Goal: Task Accomplishment & Management: Manage account settings

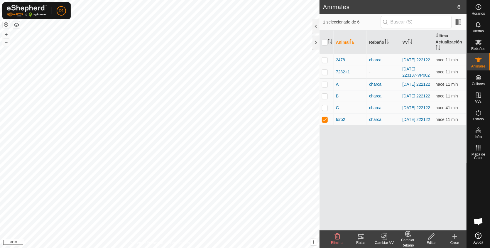
click at [362, 237] on icon at bounding box center [361, 236] width 7 height 7
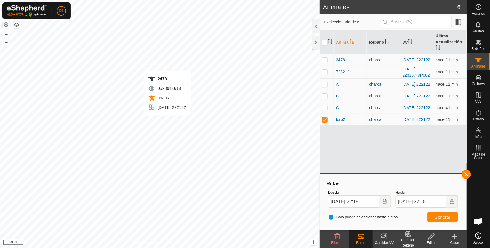
checkbox input "true"
checkbox input "false"
click at [438, 217] on span "Generar" at bounding box center [443, 217] width 16 height 5
checkbox input "false"
checkbox input "true"
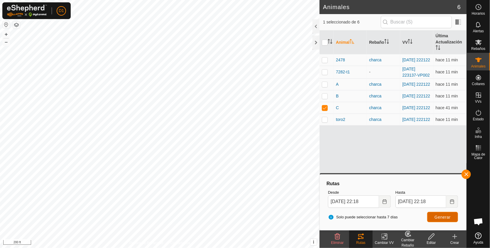
click at [448, 215] on span "Generar" at bounding box center [443, 217] width 16 height 5
checkbox input "true"
checkbox input "false"
click at [443, 213] on button "Generar" at bounding box center [443, 217] width 31 height 10
checkbox input "false"
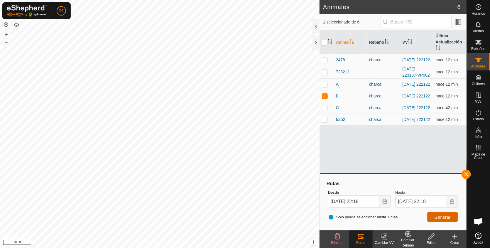
click at [446, 216] on span "Generar" at bounding box center [443, 217] width 16 height 5
click at [323, 96] on p-checkbox at bounding box center [325, 96] width 6 height 5
checkbox input "false"
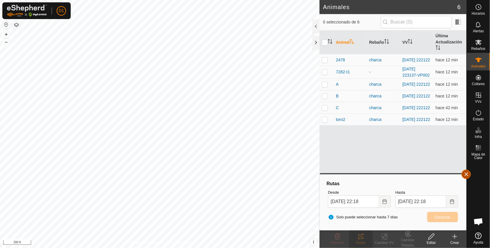
click at [465, 175] on button "button" at bounding box center [466, 174] width 9 height 9
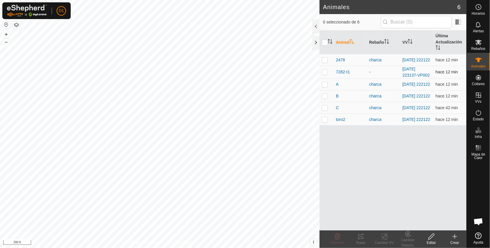
click at [324, 73] on p-checkbox at bounding box center [325, 72] width 6 height 5
checkbox input "true"
click at [360, 240] on icon at bounding box center [361, 236] width 7 height 7
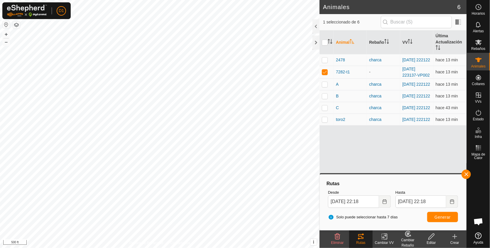
click at [232, 0] on html "D1 Horarios Alertas Rebaños Animales Collares VVs Estado Infra Mapa de Calor Ay…" at bounding box center [245, 124] width 490 height 248
click at [217, 0] on html "D1 Horarios Alertas Rebaños Animales Collares VVs Estado Infra Mapa de Calor Ay…" at bounding box center [245, 124] width 490 height 248
click at [357, 150] on div "Animales 6 1 seleccionado de 6 Animal Rebaño VV Última Actualización 2478 charc…" at bounding box center [233, 124] width 467 height 248
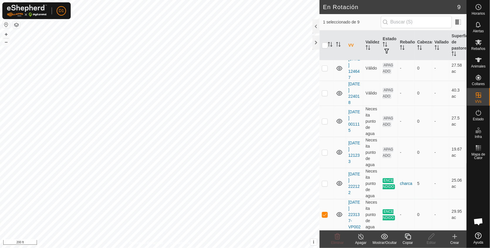
scroll to position [102, 0]
click at [326, 212] on p-checkbox at bounding box center [325, 214] width 6 height 5
checkbox input "false"
click at [337, 237] on icon at bounding box center [338, 237] width 6 height 6
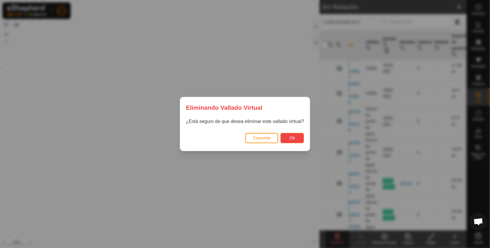
click at [292, 139] on span "Ok" at bounding box center [293, 138] width 6 height 5
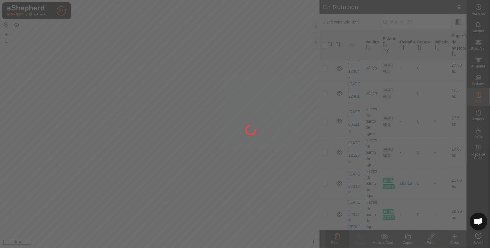
checkbox input "false"
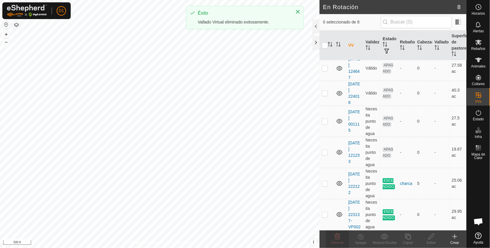
scroll to position [0, 0]
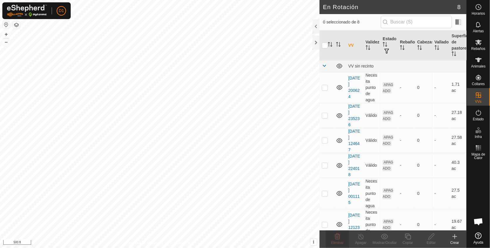
checkbox input "true"
click at [338, 240] on div "Eliminar" at bounding box center [337, 242] width 23 height 5
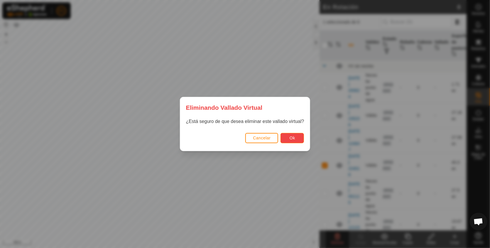
click at [290, 137] on span "Ok" at bounding box center [293, 138] width 6 height 5
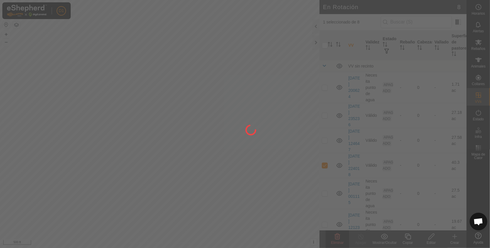
checkbox input "false"
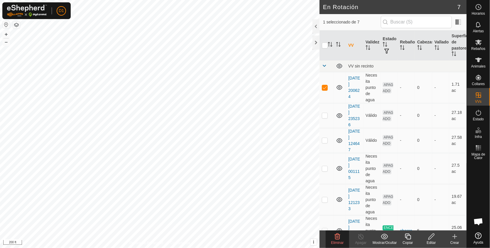
click at [337, 239] on icon at bounding box center [338, 237] width 6 height 6
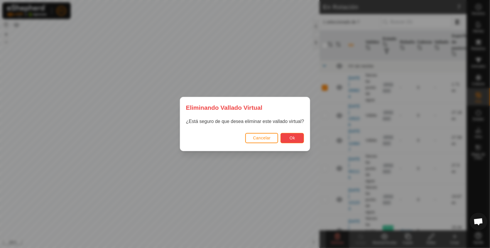
click at [293, 136] on span "Ok" at bounding box center [293, 138] width 6 height 5
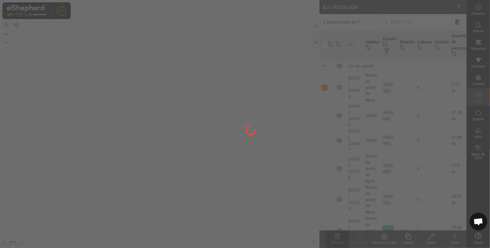
checkbox input "false"
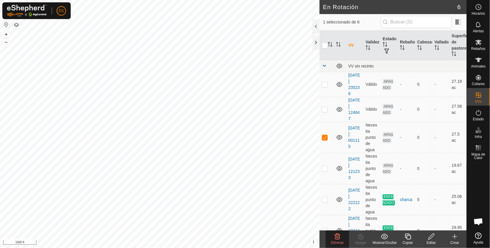
click at [339, 238] on icon at bounding box center [337, 236] width 7 height 7
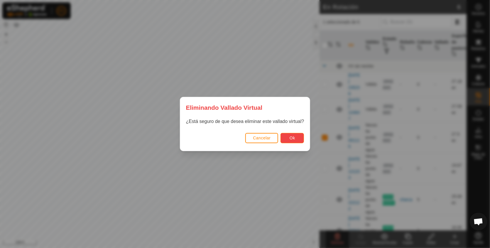
click at [288, 137] on button "Ok" at bounding box center [292, 138] width 23 height 10
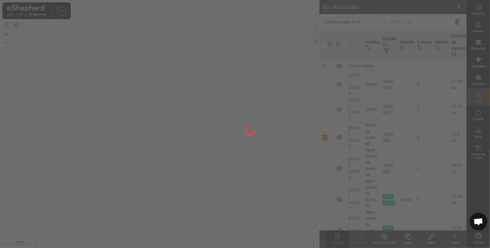
checkbox input "false"
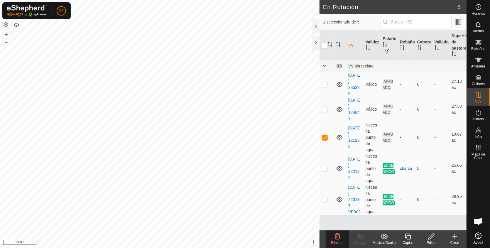
click at [339, 236] on icon at bounding box center [338, 237] width 6 height 6
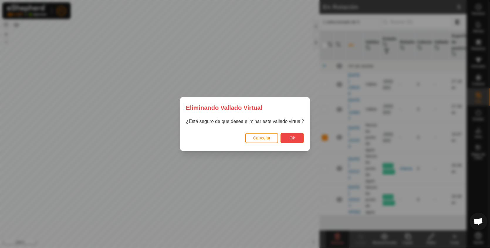
click at [287, 137] on button "Ok" at bounding box center [292, 138] width 23 height 10
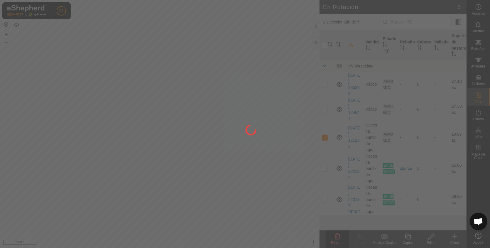
checkbox input "false"
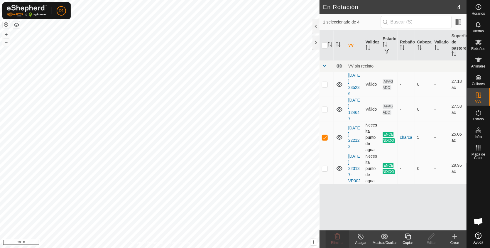
click at [325, 136] on p-checkbox at bounding box center [325, 137] width 6 height 5
checkbox input "false"
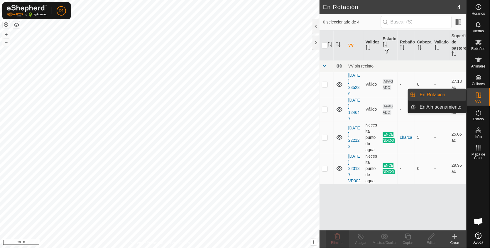
click at [481, 96] on icon at bounding box center [478, 95] width 7 height 7
click at [432, 95] on link "En Rotación" at bounding box center [442, 95] width 50 height 12
click at [434, 107] on link "En Almacenamiento" at bounding box center [442, 107] width 50 height 12
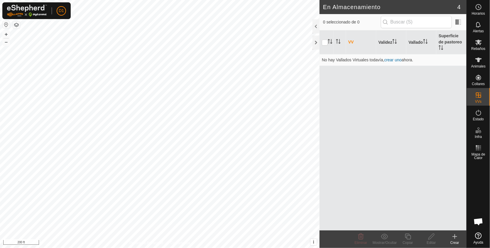
click at [454, 236] on icon at bounding box center [455, 236] width 7 height 7
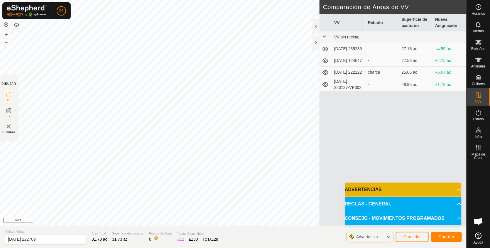
click at [435, 109] on div "VV Rebaño Superficie de pastoreo Nueva Asignación VV sin recinto [DATE] 235236 …" at bounding box center [393, 120] width 147 height 212
click at [435, 142] on div "VV Rebaño Superficie de pastoreo Nueva Asignación VV sin recinto [DATE] 235236 …" at bounding box center [393, 120] width 147 height 212
click at [446, 238] on span "Guardar" at bounding box center [447, 237] width 16 height 5
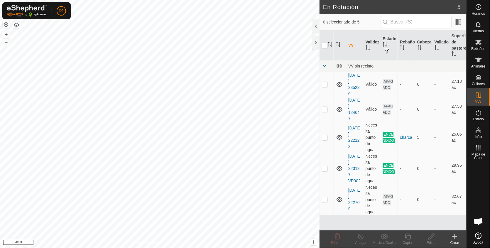
click at [15, 25] on button "button" at bounding box center [16, 24] width 7 height 7
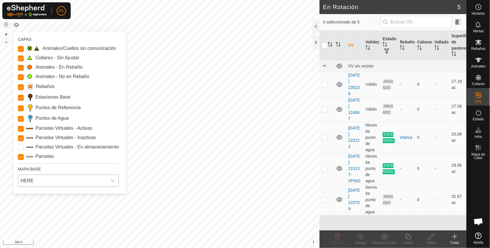
click at [113, 183] on icon "dropdown trigger" at bounding box center [112, 181] width 5 height 5
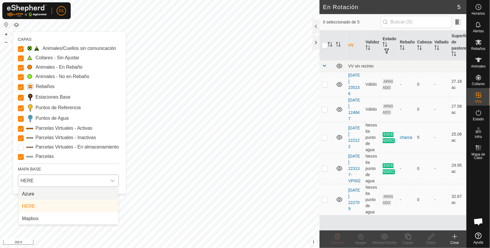
click at [34, 194] on li "Azure" at bounding box center [69, 194] width 100 height 12
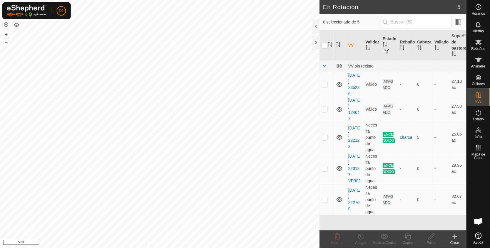
click at [298, 248] on html "D1 Horarios Alertas Rebaños Animales Collares VVs Estado Infra Mapa de Calor Ay…" at bounding box center [245, 124] width 490 height 248
click at [16, 26] on button "button" at bounding box center [16, 24] width 7 height 7
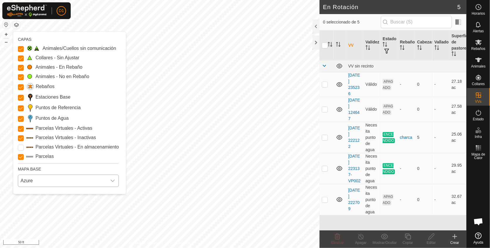
click at [112, 181] on icon "dropdown trigger" at bounding box center [113, 181] width 4 height 2
click at [29, 219] on li "Mapbox" at bounding box center [69, 219] width 100 height 12
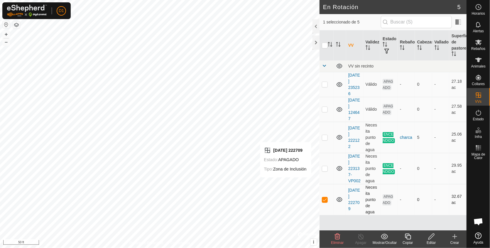
click at [324, 199] on p-checkbox at bounding box center [325, 199] width 6 height 5
click at [326, 199] on p-checkbox at bounding box center [325, 199] width 6 height 5
click at [323, 197] on p-checkbox at bounding box center [325, 199] width 6 height 5
checkbox input "false"
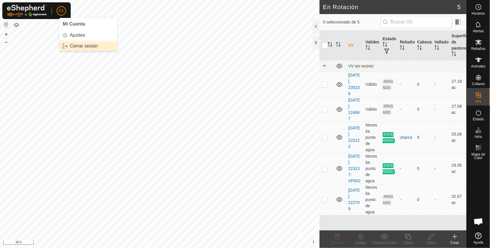
click at [76, 47] on link "Cerrar sesión" at bounding box center [88, 45] width 58 height 9
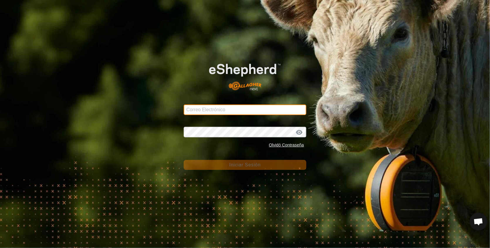
type input "[PERSON_NAME][EMAIL_ADDRESS][DOMAIN_NAME]"
